Goal: Information Seeking & Learning: Learn about a topic

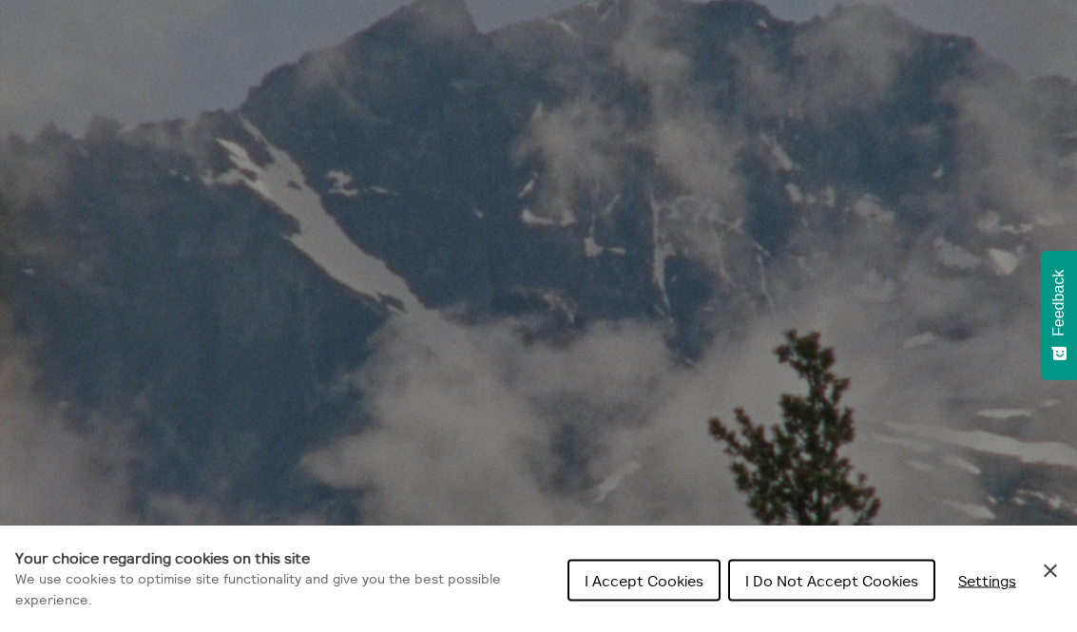
click at [850, 602] on button "I Do Not Accept Cookies" at bounding box center [831, 581] width 207 height 42
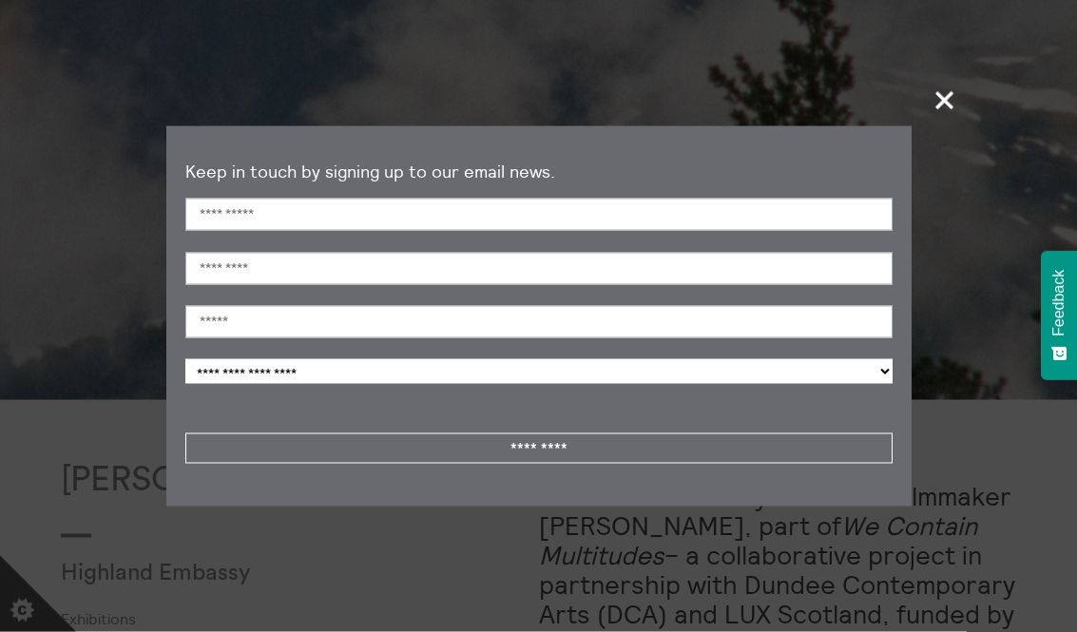
scroll to position [508, 0]
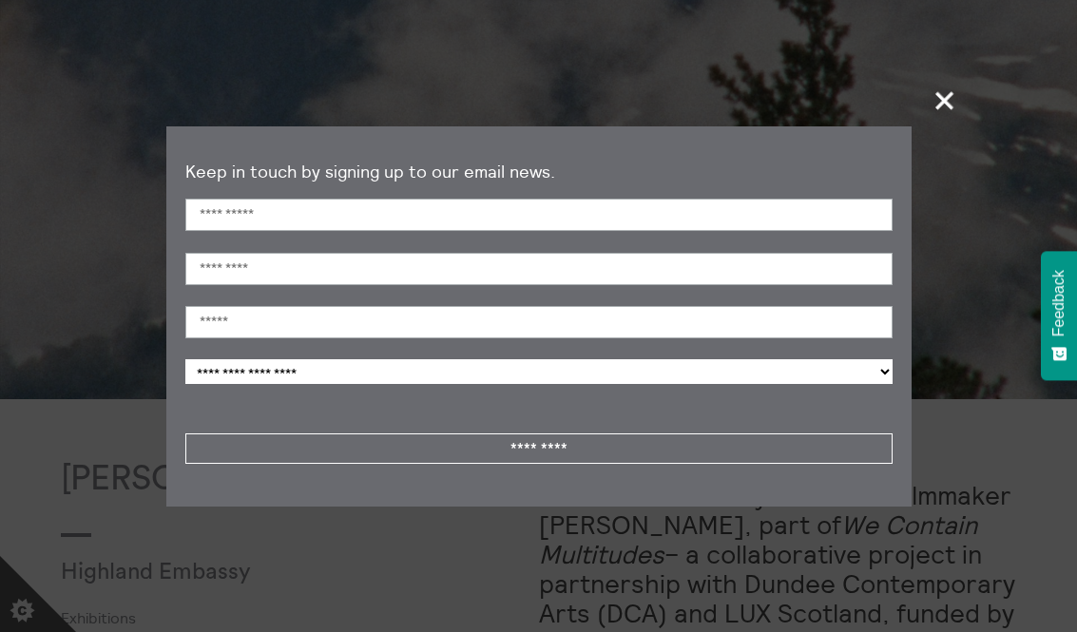
click at [941, 125] on span "+" at bounding box center [945, 100] width 56 height 56
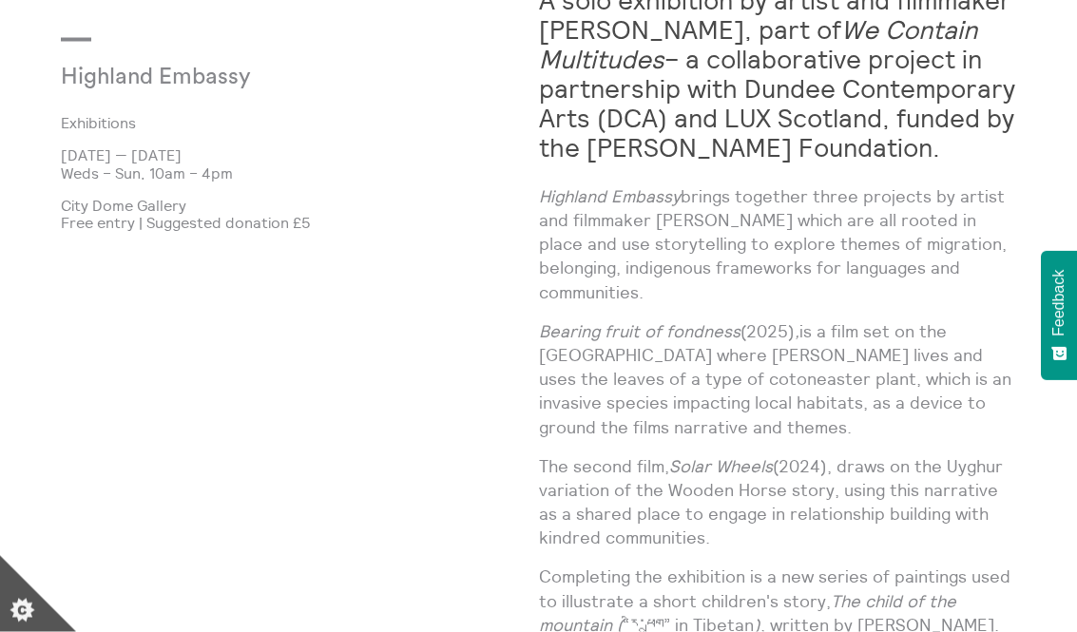
scroll to position [1005, 0]
click at [892, 402] on p "Bearing fruit of fondness (2025) , is a film set on the Isle of Skye where Shen…" at bounding box center [778, 378] width 478 height 120
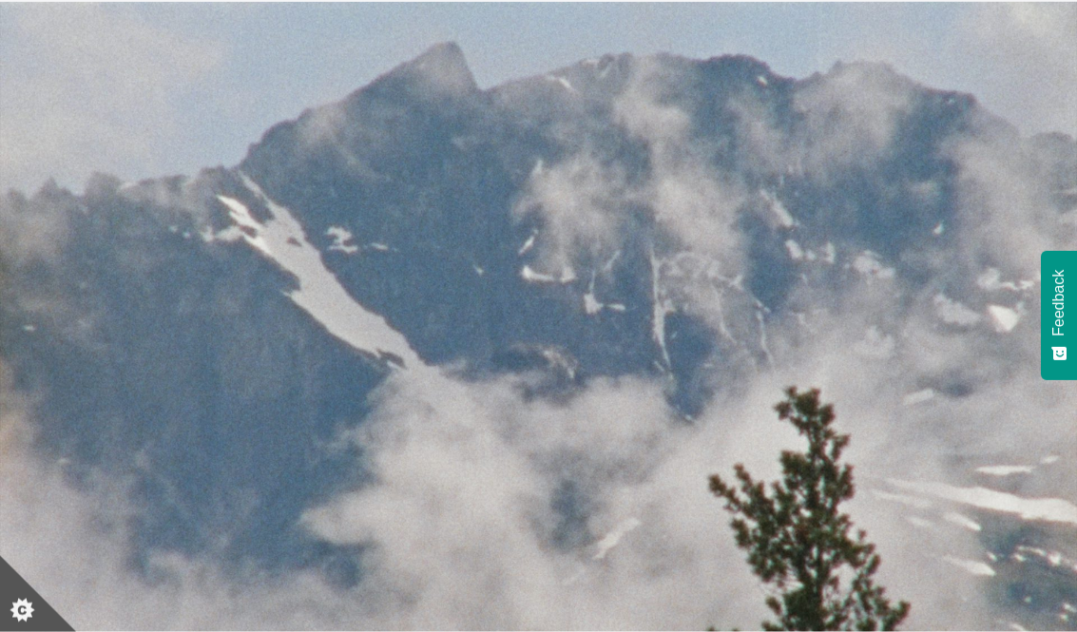
scroll to position [0, 0]
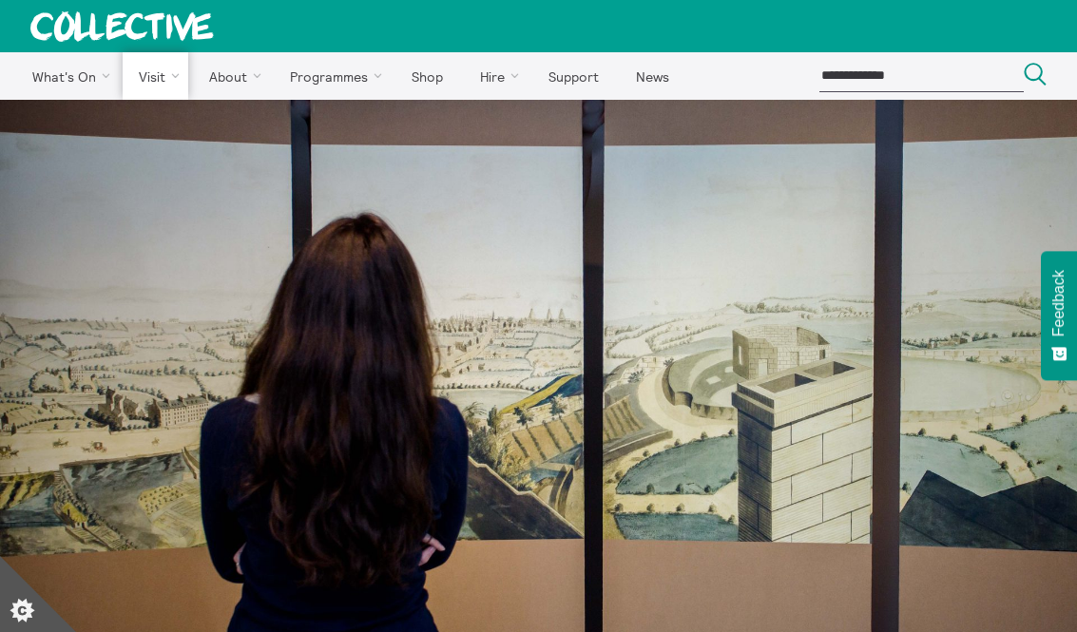
click at [0, 0] on link "Find Us" at bounding box center [0, 0] width 0 height 0
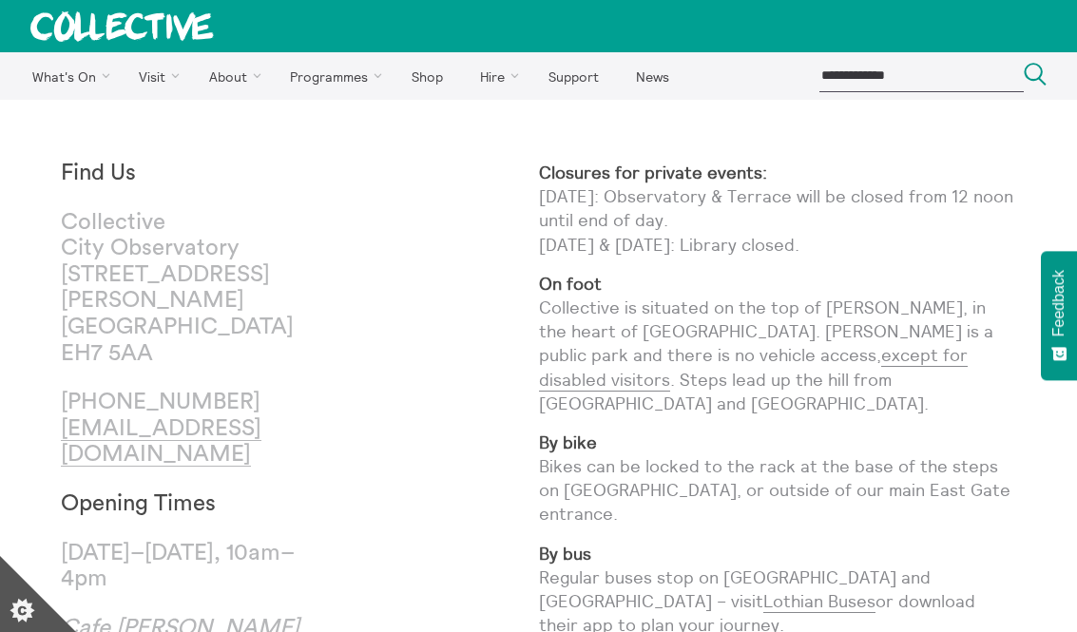
click at [0, 0] on link "Exhibitions" at bounding box center [0, 0] width 0 height 0
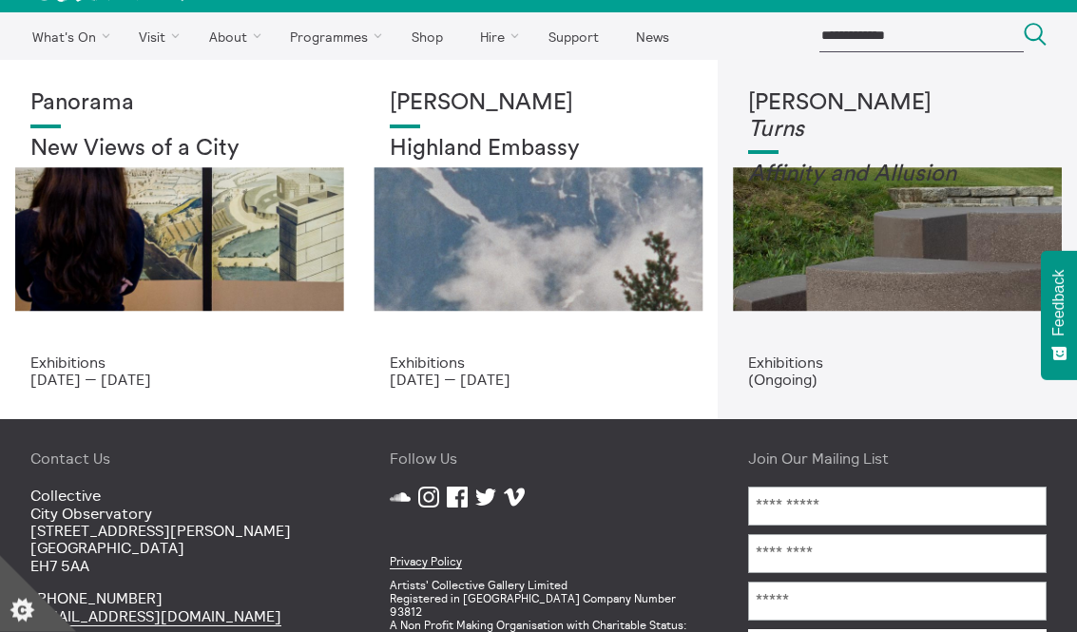
scroll to position [40, 0]
click at [188, 359] on p "Exhibitions" at bounding box center [179, 362] width 298 height 17
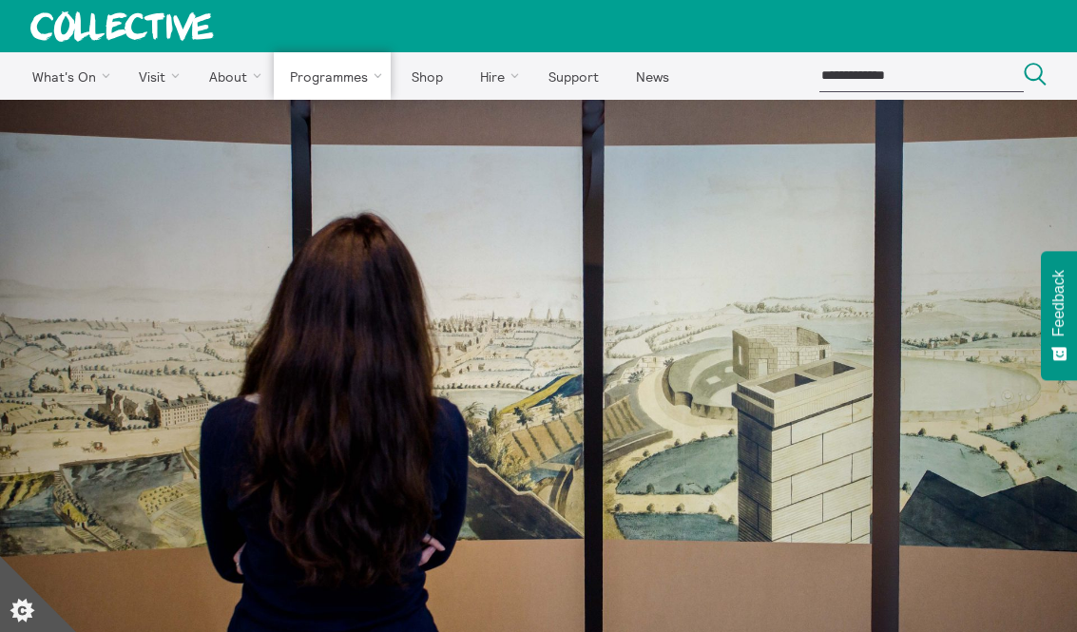
click at [0, 0] on link "Common Good" at bounding box center [0, 0] width 0 height 0
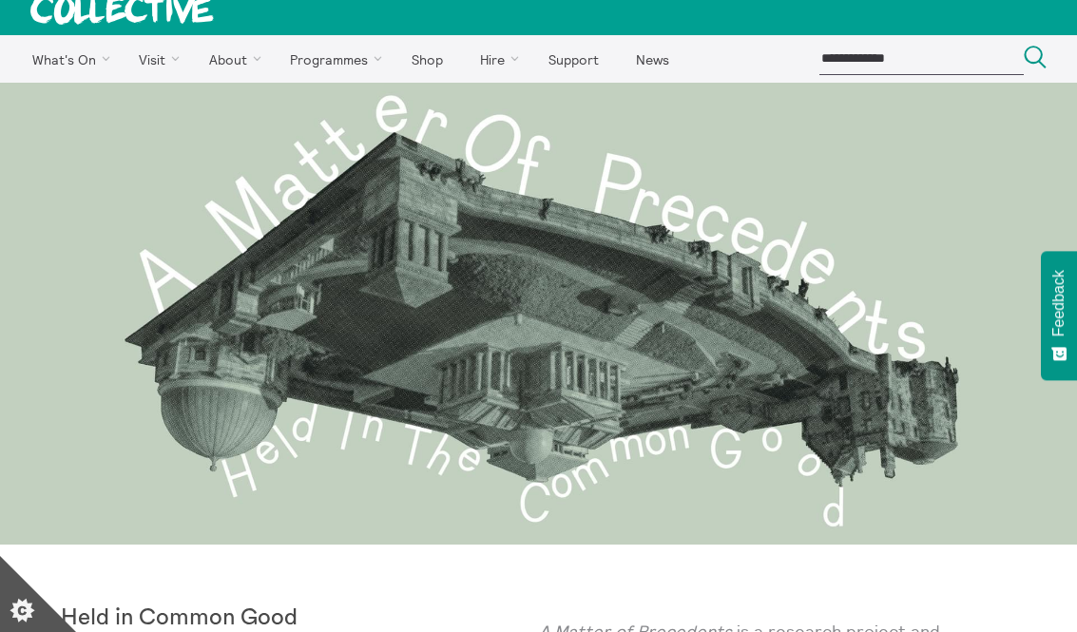
scroll to position [1, 0]
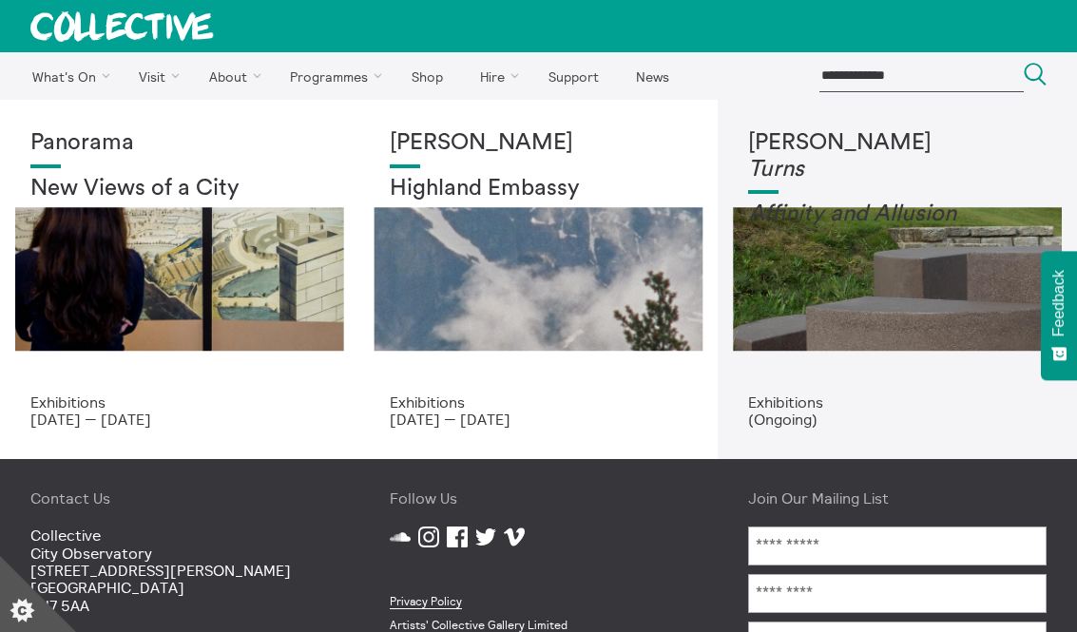
click at [158, 225] on div "Panorama New Views of a City" at bounding box center [179, 261] width 298 height 263
